Goal: Task Accomplishment & Management: Use online tool/utility

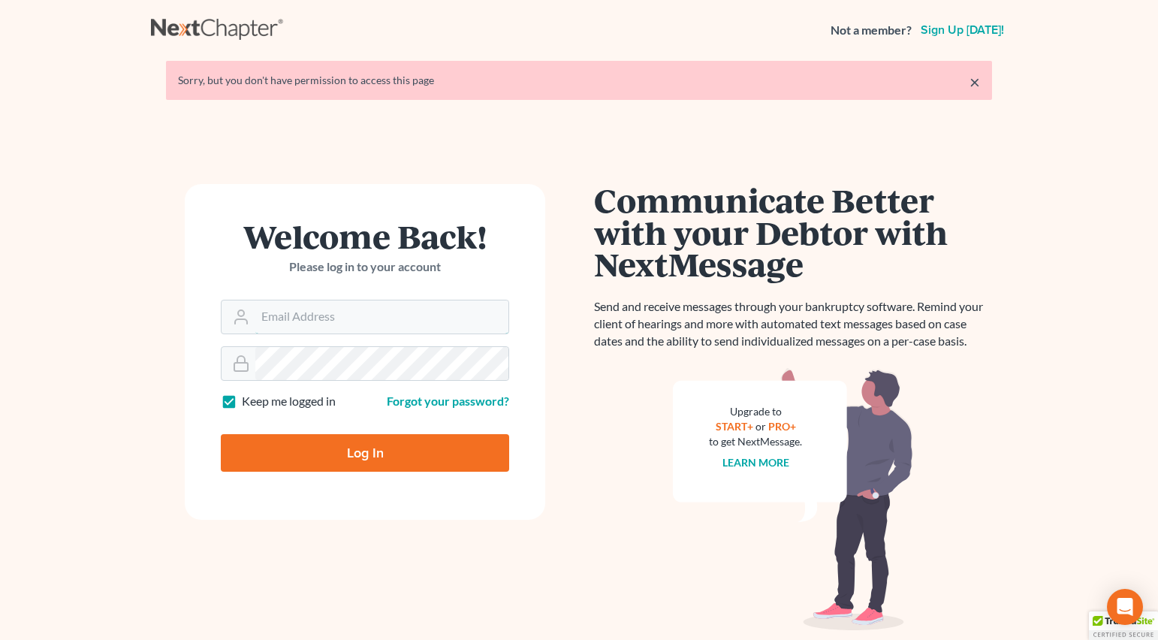
type input "[EMAIL_ADDRESS][DOMAIN_NAME]"
click at [398, 463] on input "Log In" at bounding box center [365, 453] width 288 height 38
type input "Thinking..."
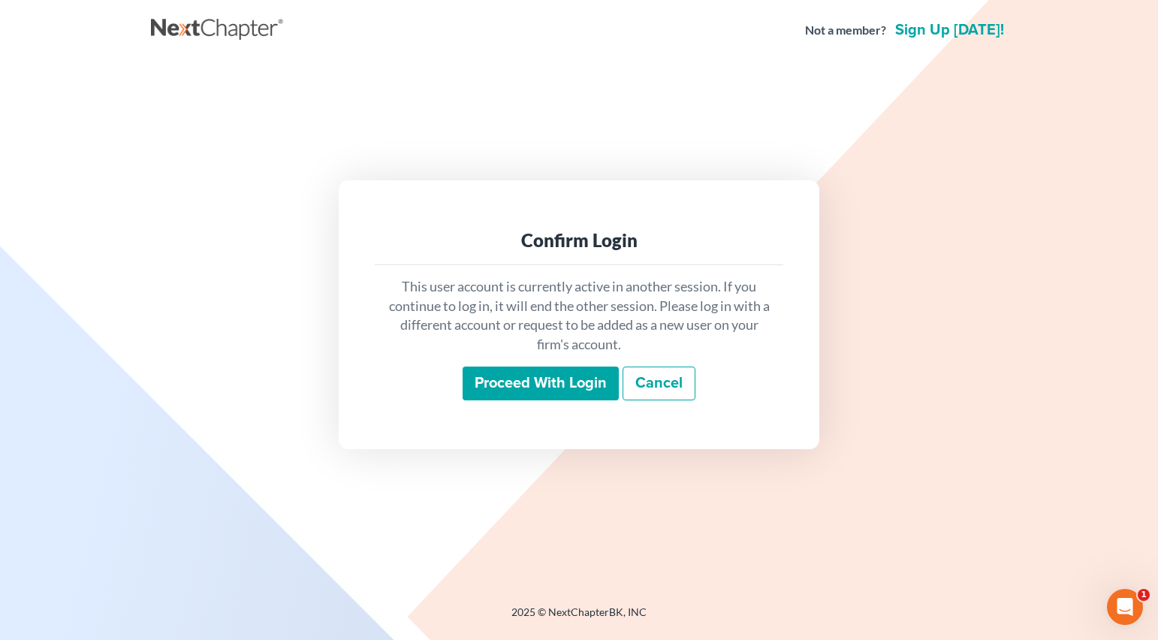
click at [531, 395] on input "Proceed with login" at bounding box center [541, 383] width 156 height 35
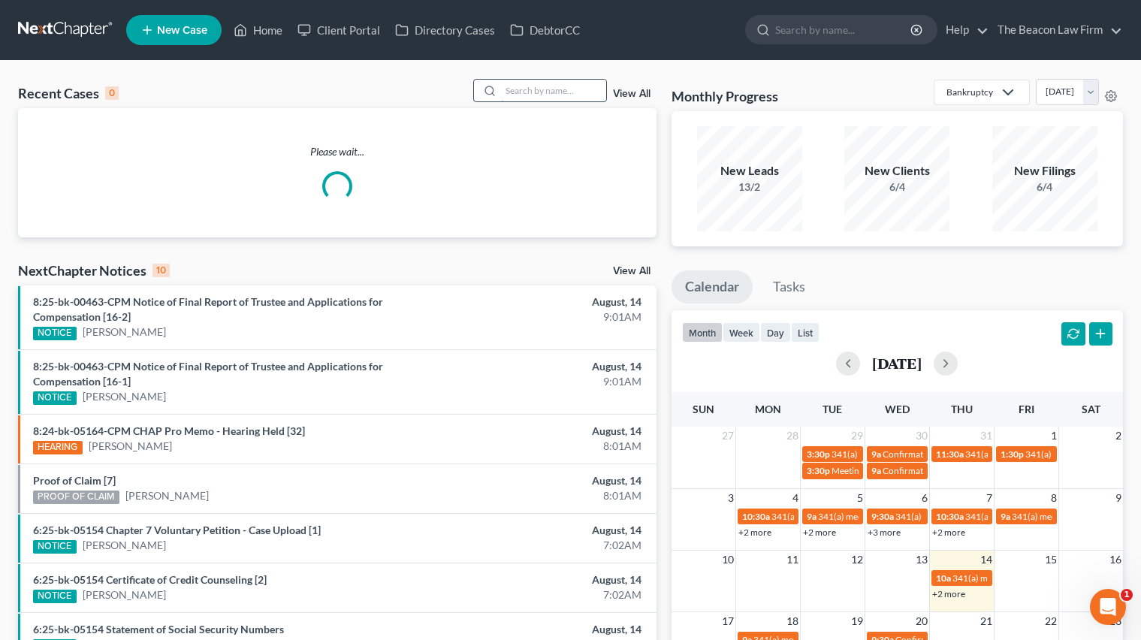
click at [553, 83] on input "search" at bounding box center [553, 91] width 105 height 22
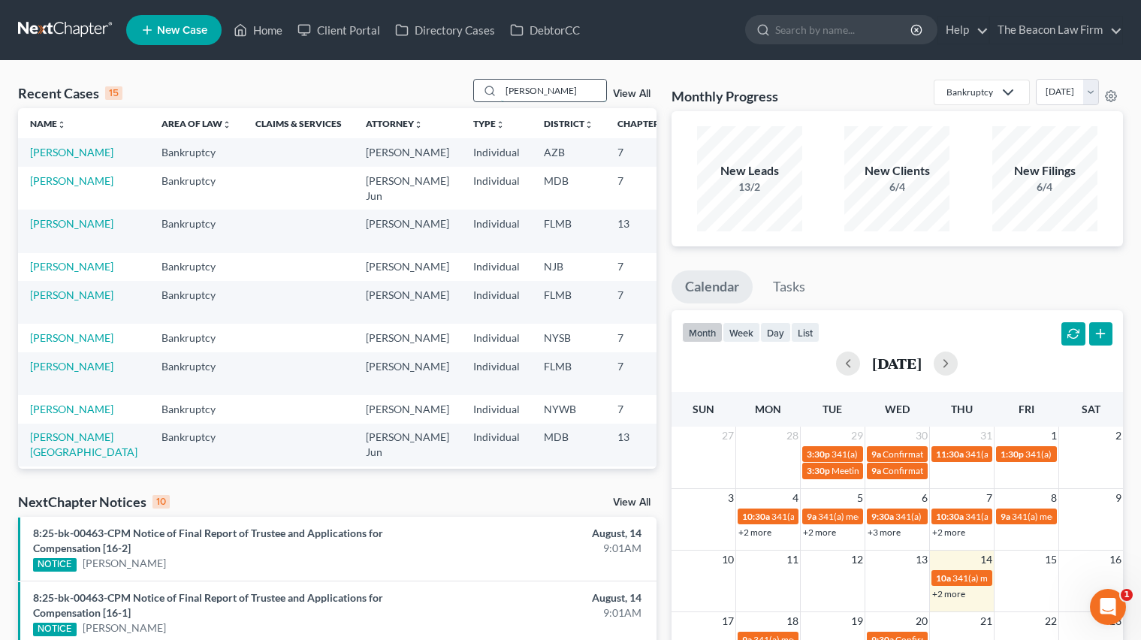
type input "stacey"
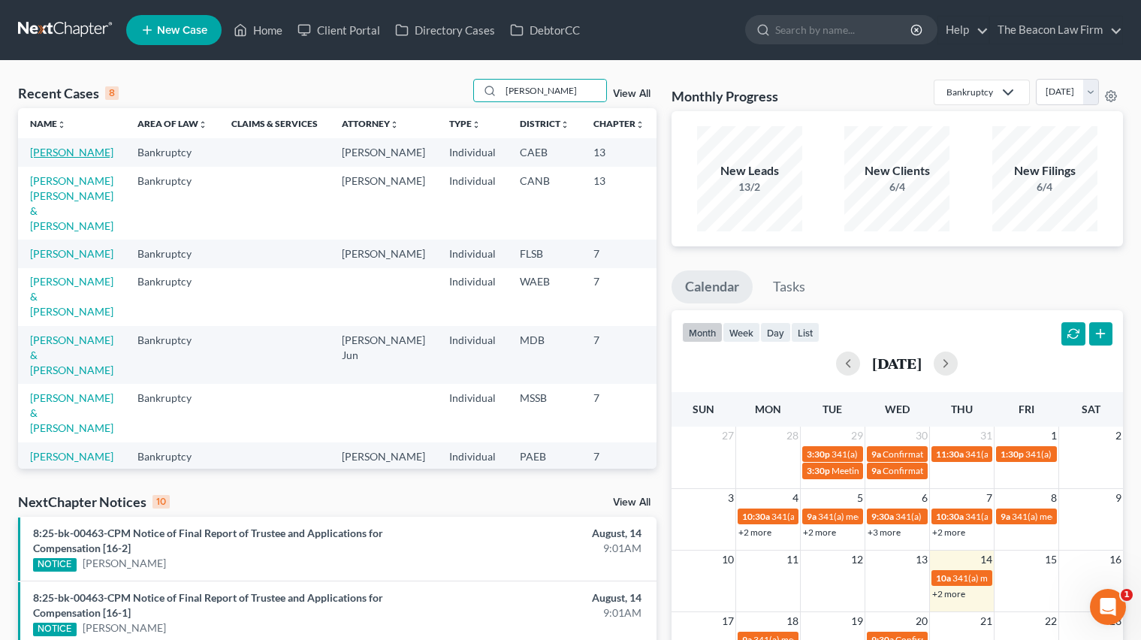
click at [44, 158] on link "Bloom, Stacey" at bounding box center [71, 152] width 83 height 13
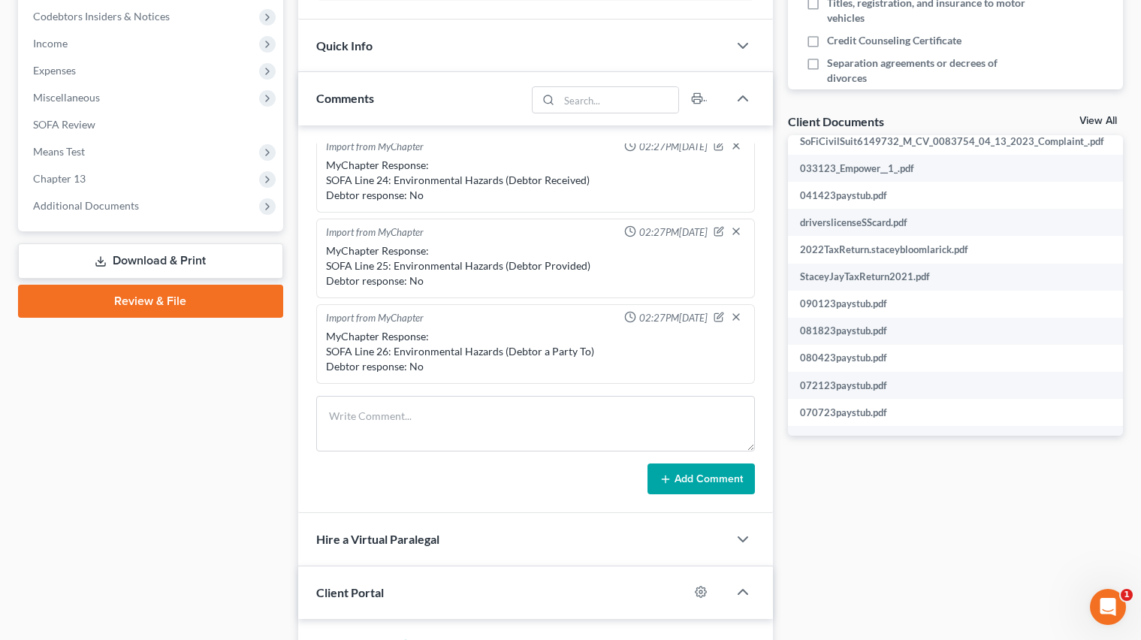
scroll to position [448, 0]
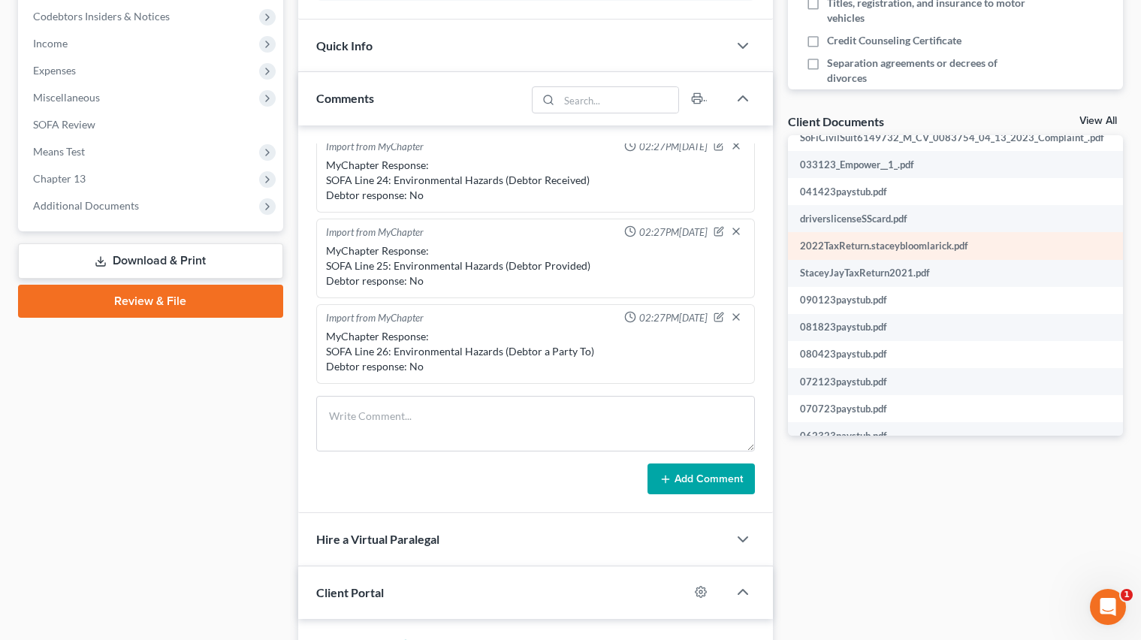
click at [873, 247] on td "2022TaxReturn.staceybloomlarick.pdf" at bounding box center [961, 245] width 347 height 27
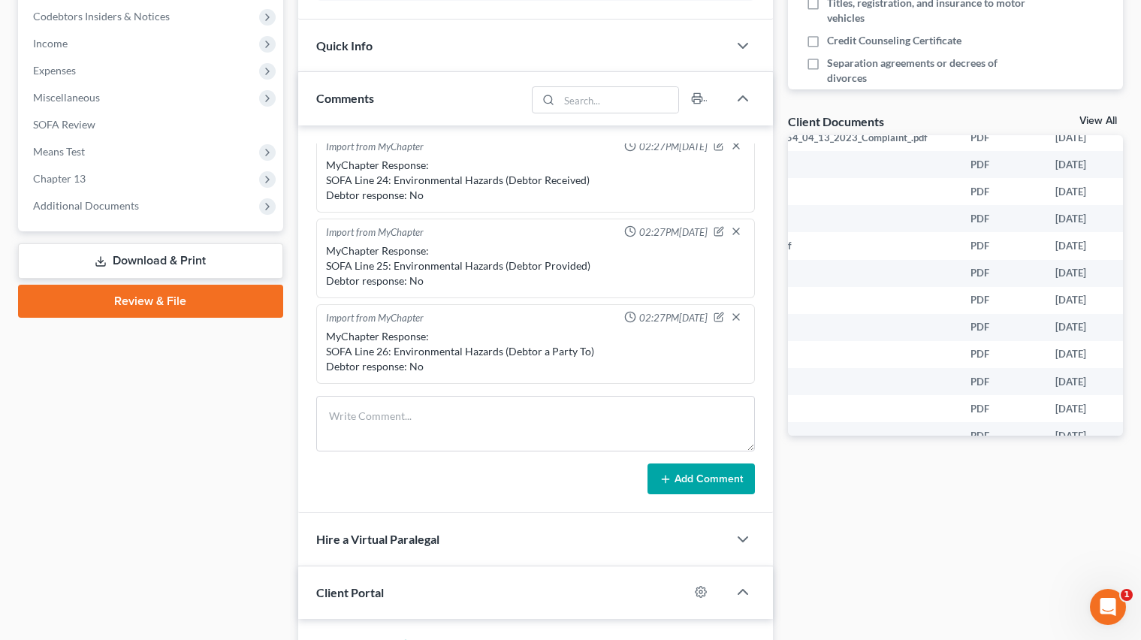
scroll to position [448, 234]
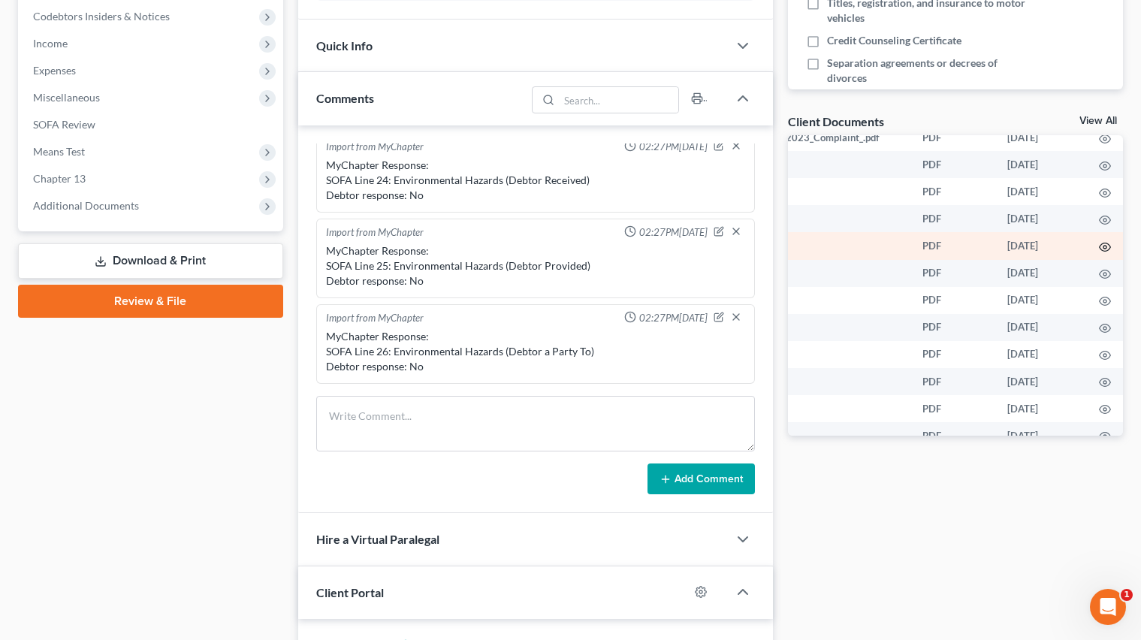
click at [1099, 243] on icon "button" at bounding box center [1105, 247] width 12 height 12
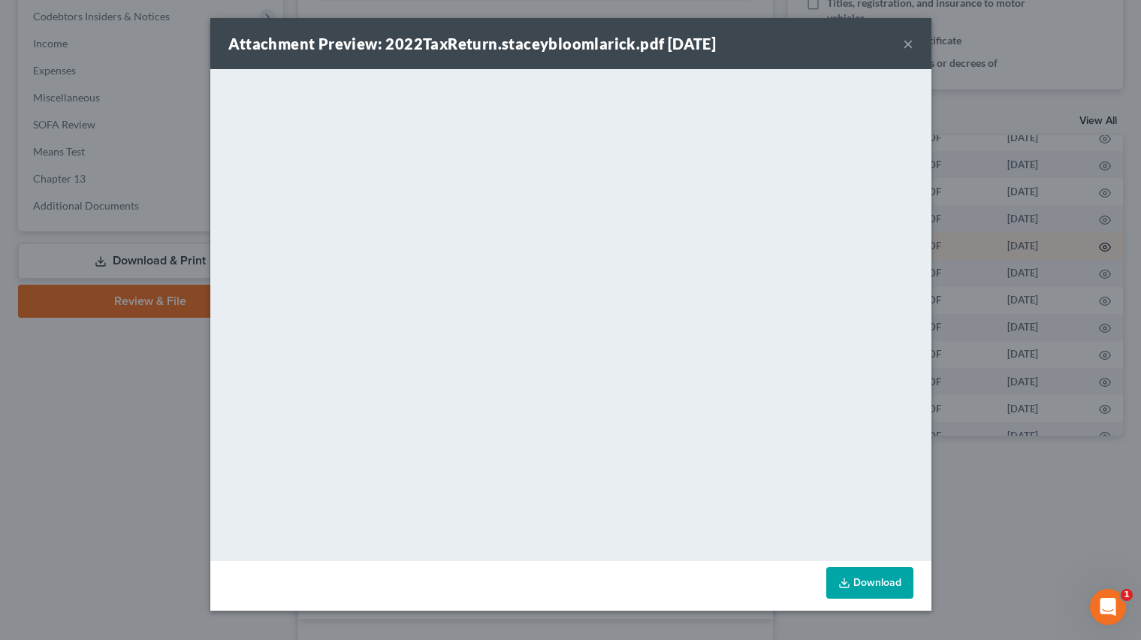
scroll to position [448, 229]
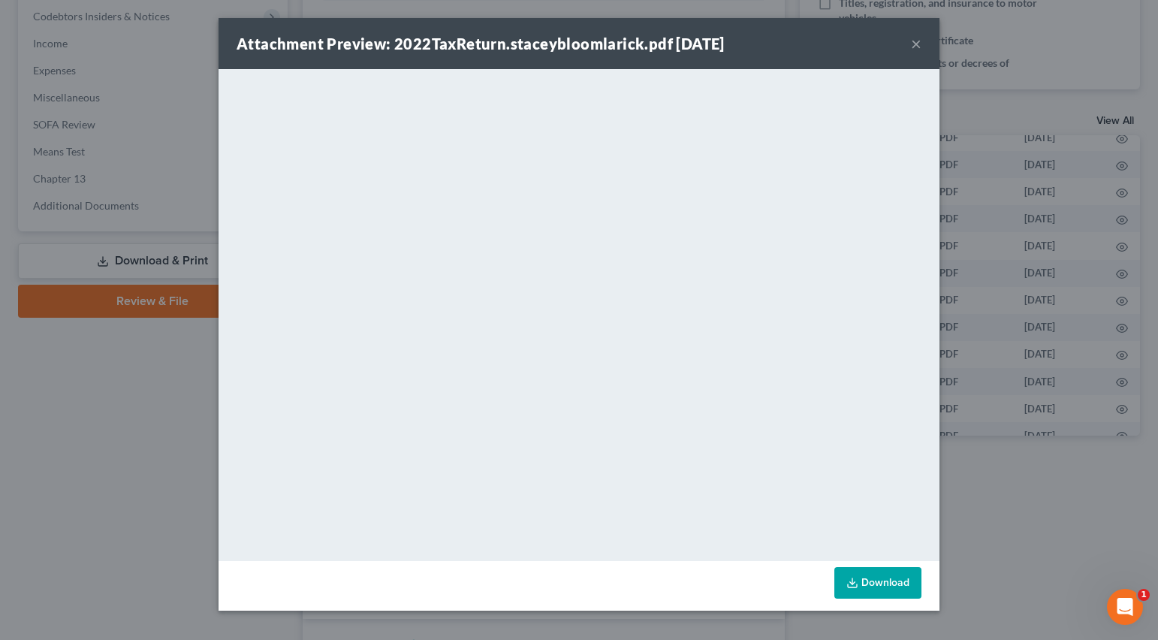
click at [923, 41] on div "Attachment Preview: 2022TaxReturn.staceybloomlarick.pdf 10/19/2023 ×" at bounding box center [579, 43] width 721 height 51
click at [915, 38] on button "×" at bounding box center [916, 44] width 11 height 18
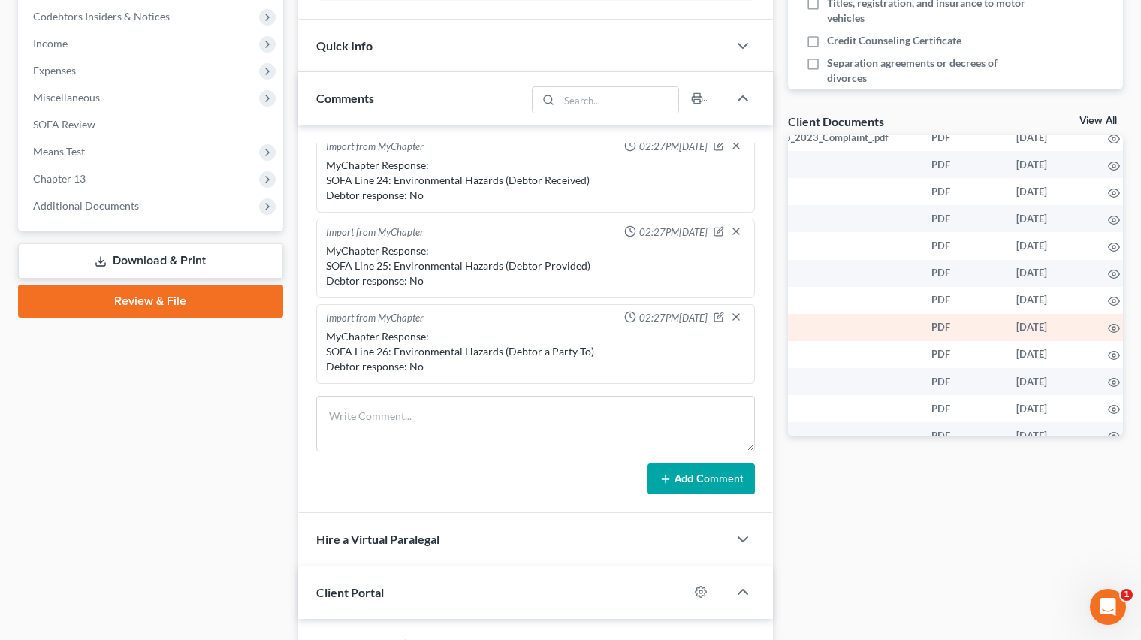
scroll to position [448, 217]
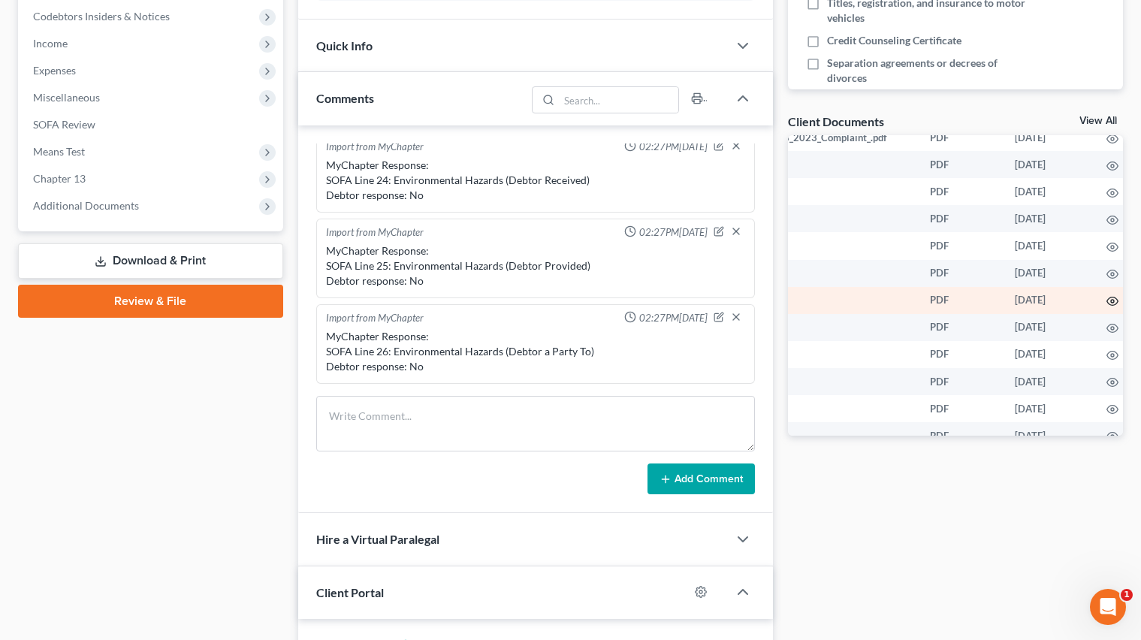
click at [1106, 303] on icon "button" at bounding box center [1112, 301] width 12 height 12
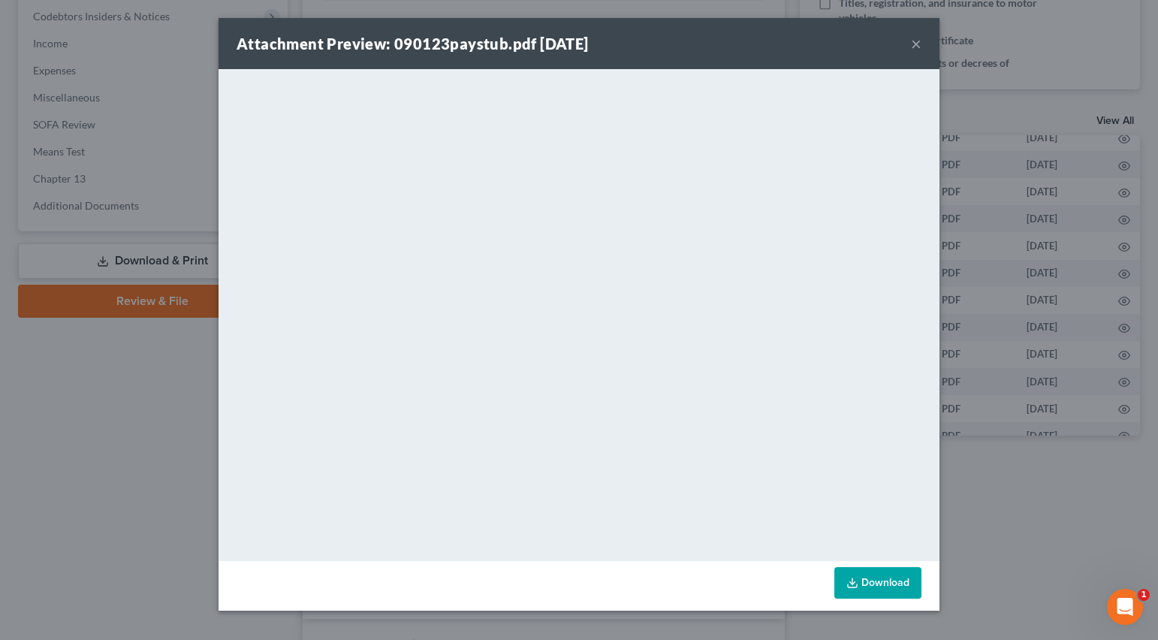
click at [914, 43] on button "×" at bounding box center [916, 44] width 11 height 18
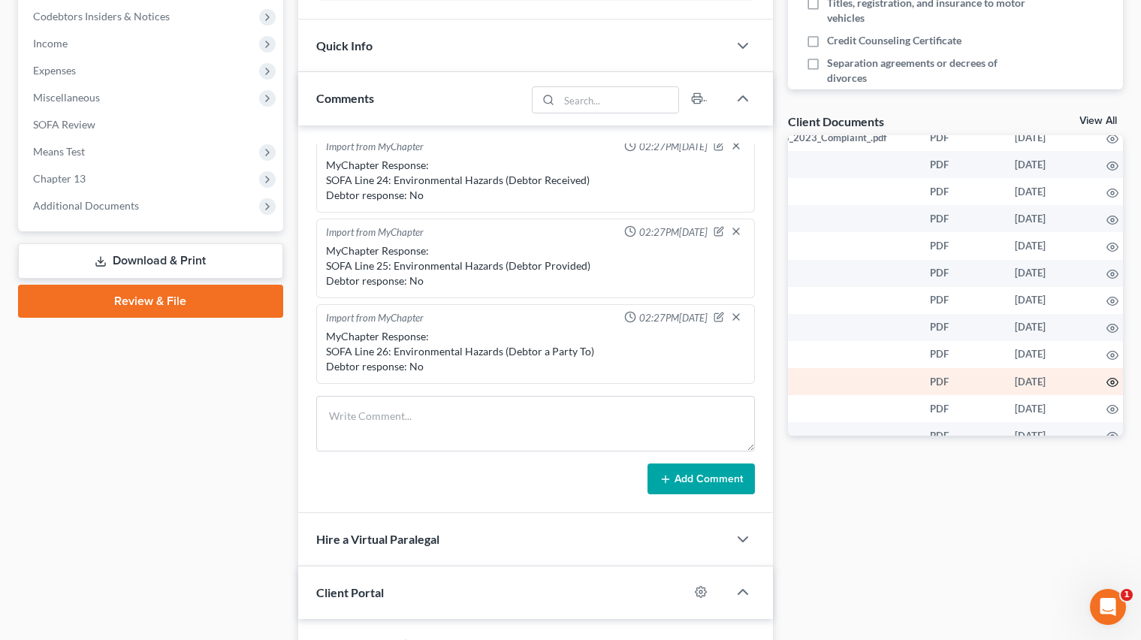
click at [1107, 385] on icon "button" at bounding box center [1112, 382] width 11 height 8
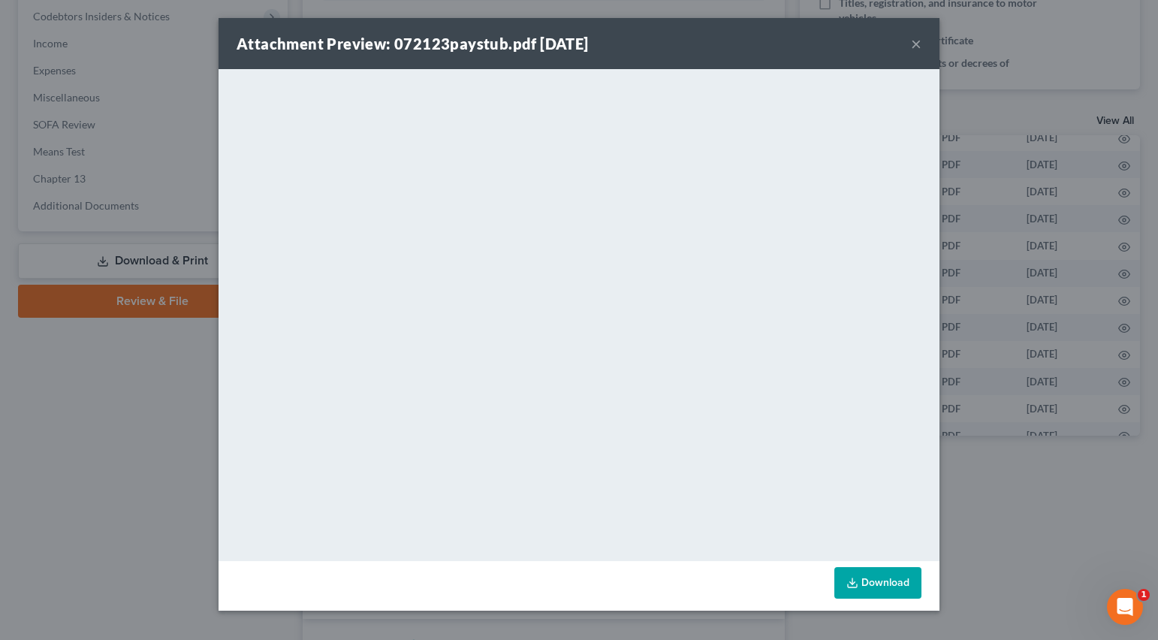
click at [913, 40] on button "×" at bounding box center [916, 44] width 11 height 18
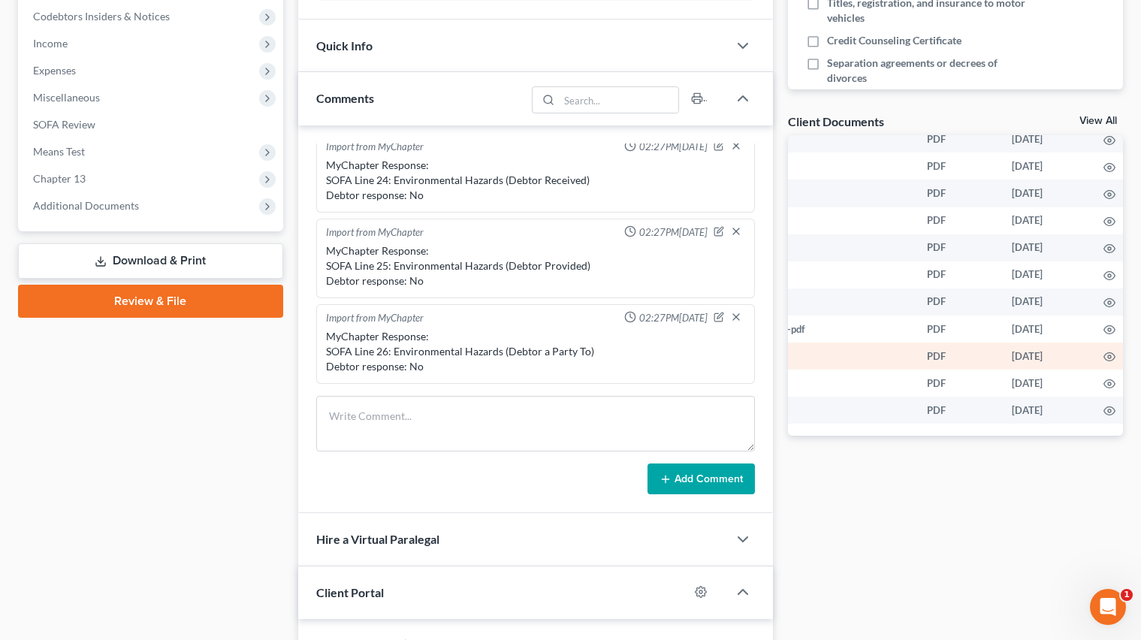
scroll to position [870, 223]
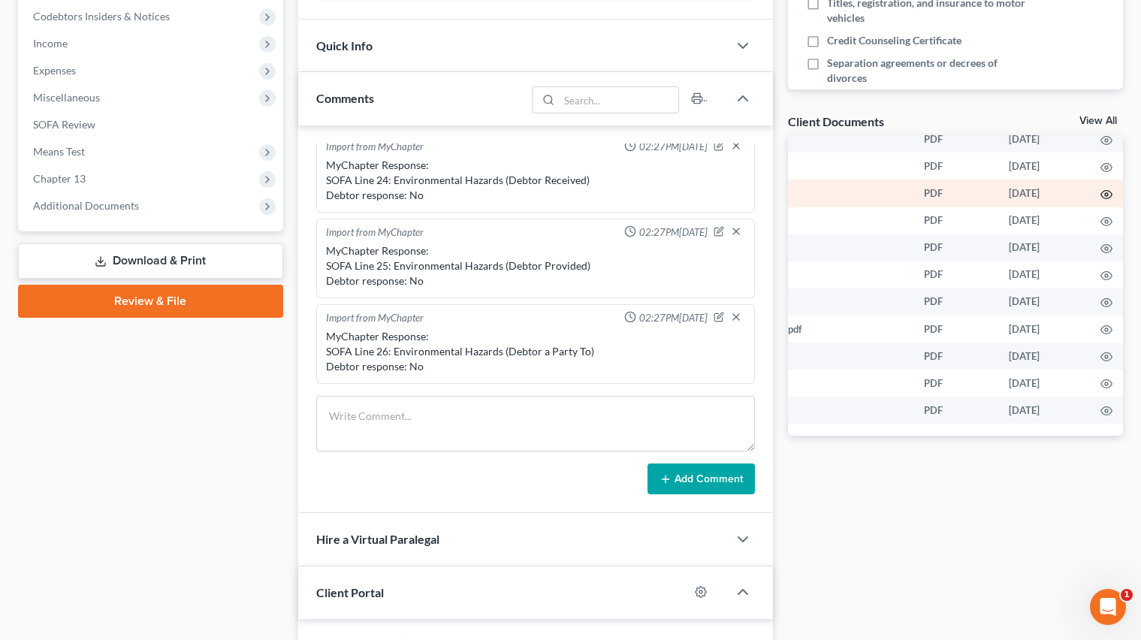
click at [1101, 190] on icon "button" at bounding box center [1106, 194] width 11 height 8
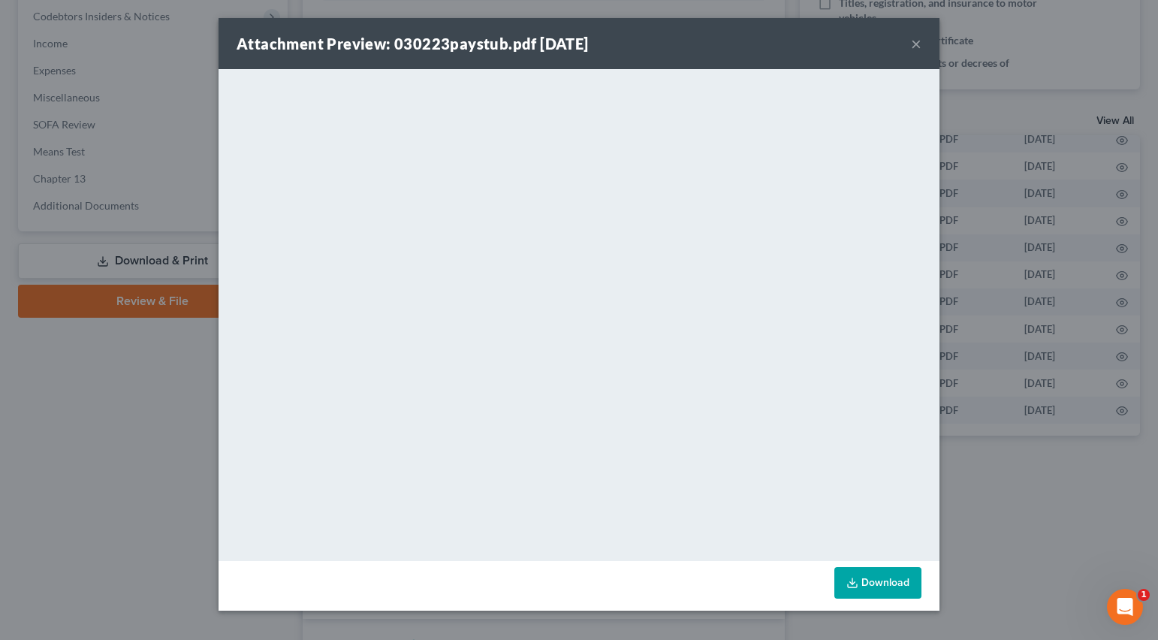
click at [914, 44] on button "×" at bounding box center [916, 44] width 11 height 18
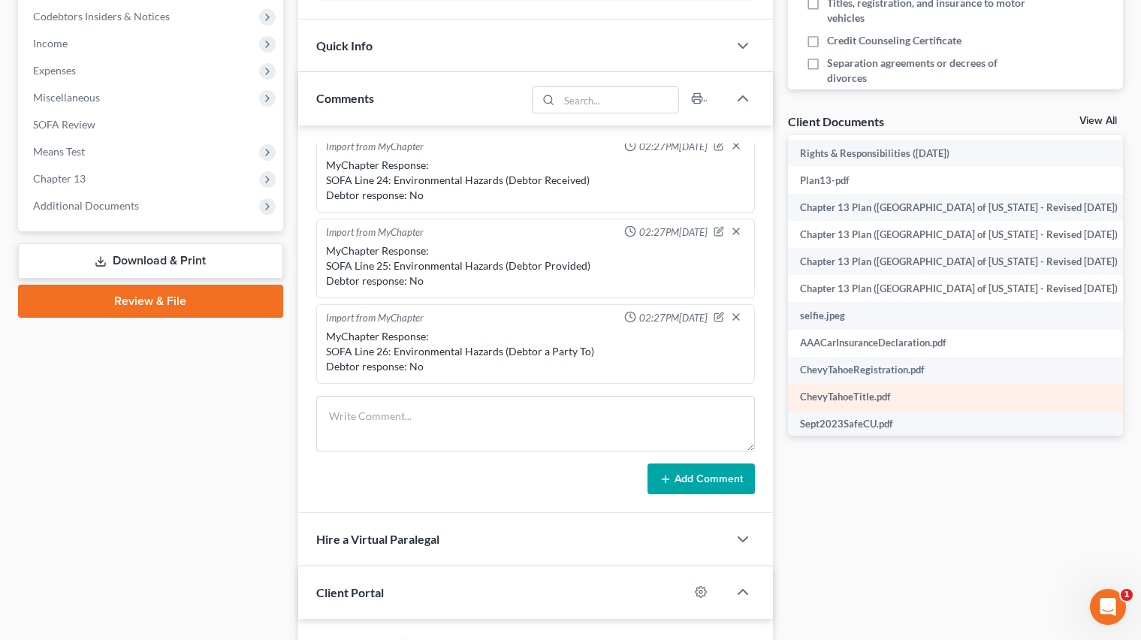
scroll to position [0, 0]
